Goal: Information Seeking & Learning: Learn about a topic

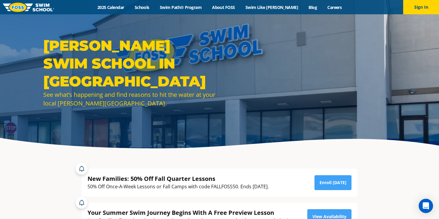
click at [119, 10] on div "Menu 2025 Calendar Schools Swim Path® Program About FOSS Swim Like Regan Blog C…" at bounding box center [219, 7] width 439 height 14
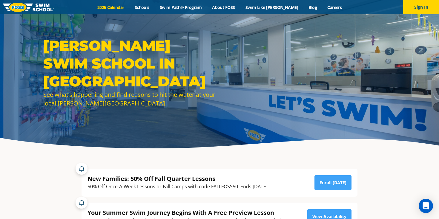
click at [116, 9] on link "2025 Calendar" at bounding box center [110, 7] width 37 height 6
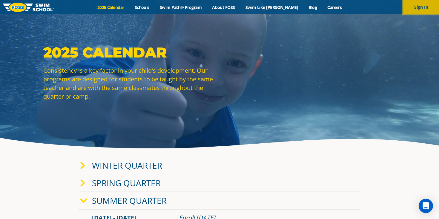
click at [431, 3] on button "Sign In" at bounding box center [421, 7] width 36 height 14
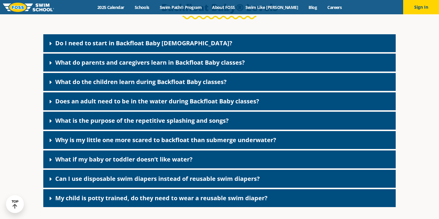
scroll to position [1306, 0]
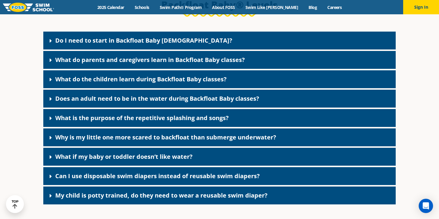
click at [152, 44] on link "Do I need to start in Backfloat Baby [DEMOGRAPHIC_DATA]?" at bounding box center [143, 40] width 177 height 8
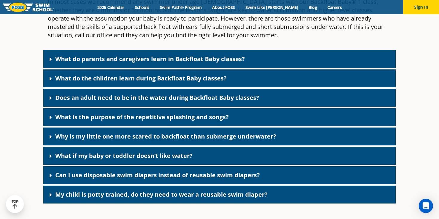
scroll to position [1363, 0]
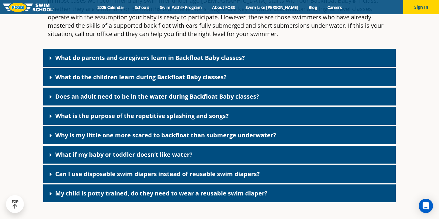
click at [134, 120] on link "What is the purpose of the repetitive splashing and songs?" at bounding box center [141, 116] width 173 height 8
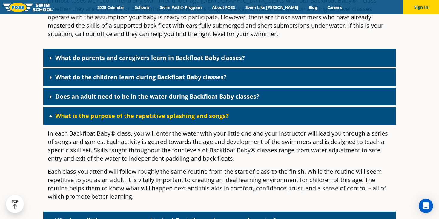
click at [133, 120] on link "What is the purpose of the repetitive splashing and songs?" at bounding box center [141, 116] width 173 height 8
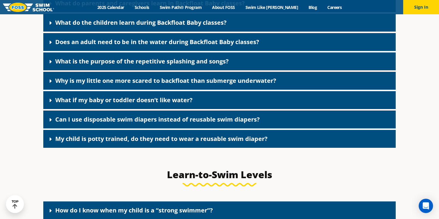
scroll to position [1418, 0]
